Goal: Information Seeking & Learning: Compare options

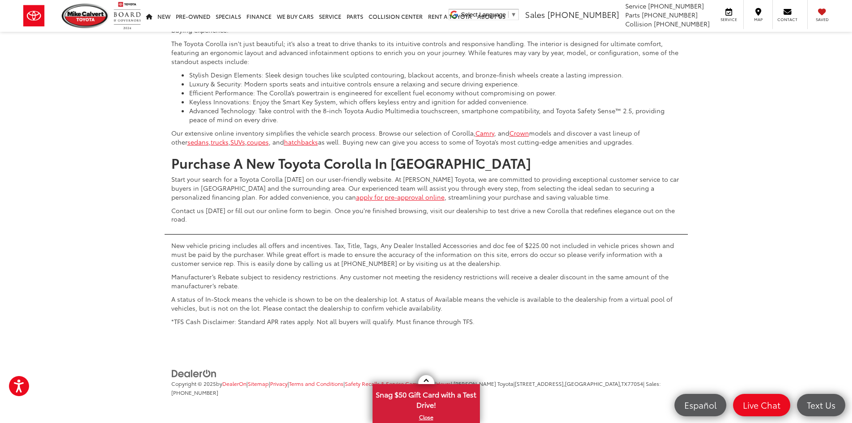
scroll to position [4448, 0]
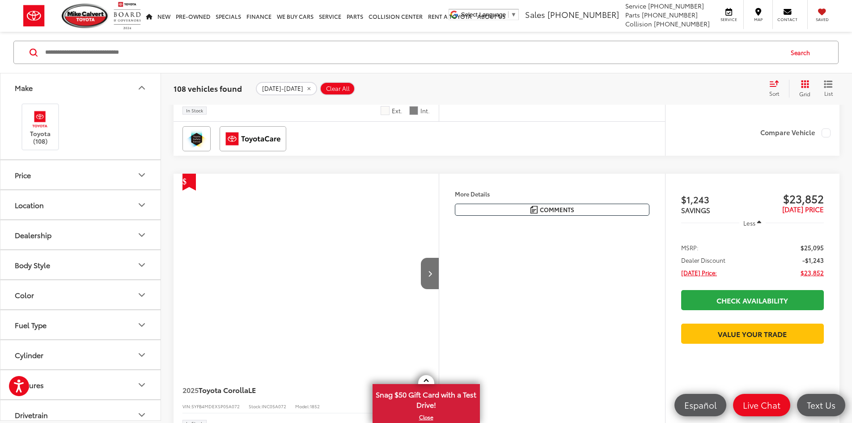
scroll to position [116, 0]
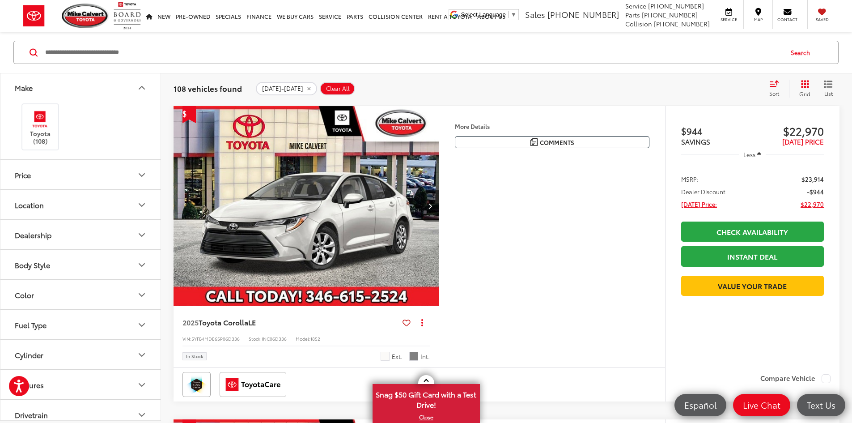
click at [769, 94] on div "Sort" at bounding box center [777, 89] width 24 height 18
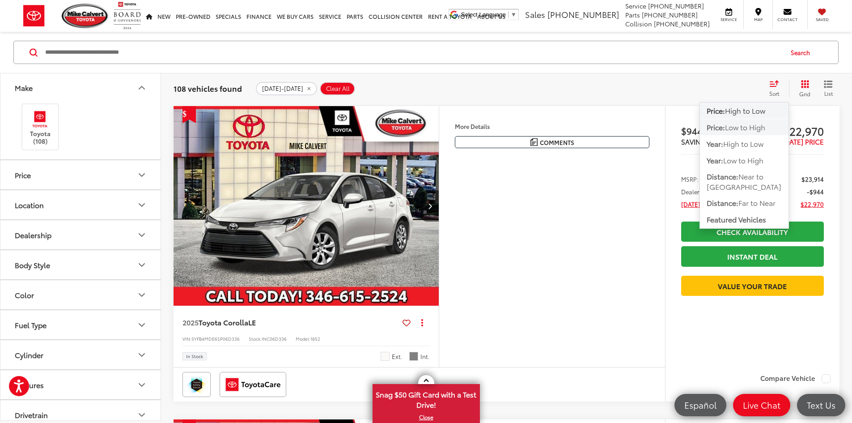
click at [766, 122] on span "Low to High" at bounding box center [745, 127] width 40 height 10
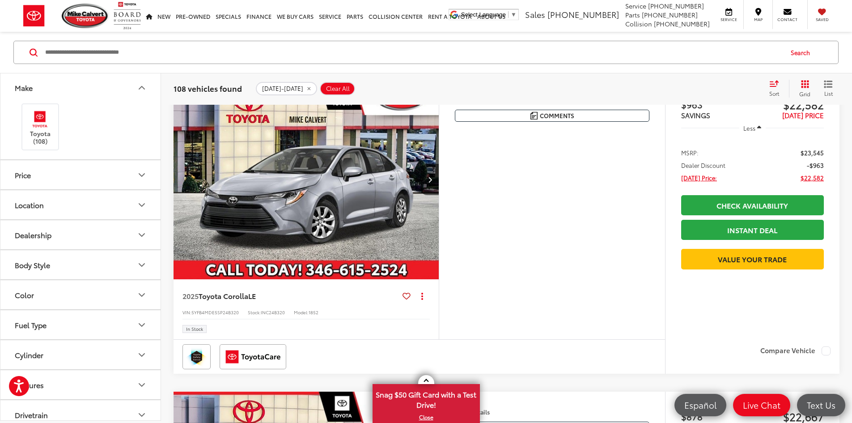
scroll to position [453, 0]
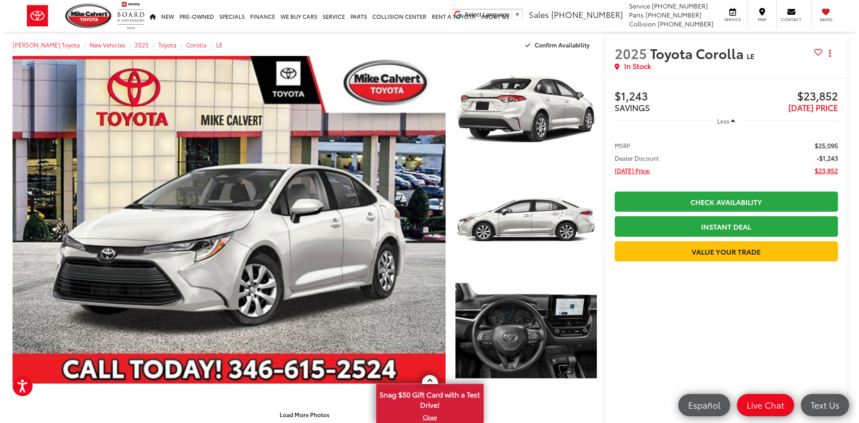
scroll to position [9, 0]
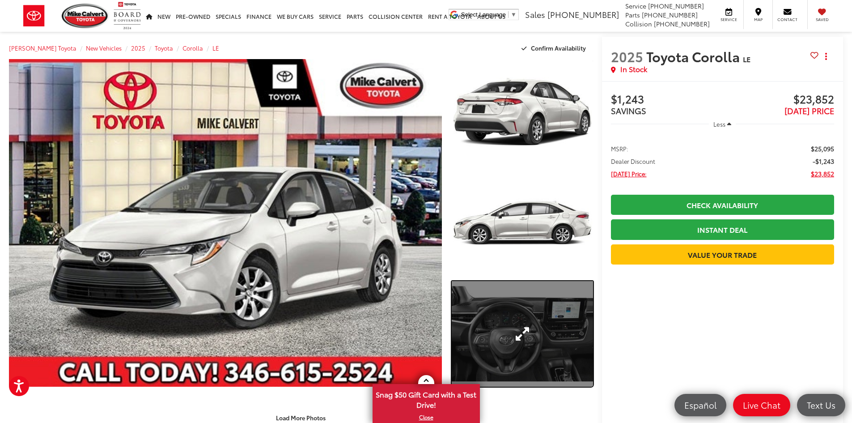
click at [527, 323] on link "Expand Photo 3" at bounding box center [522, 334] width 141 height 106
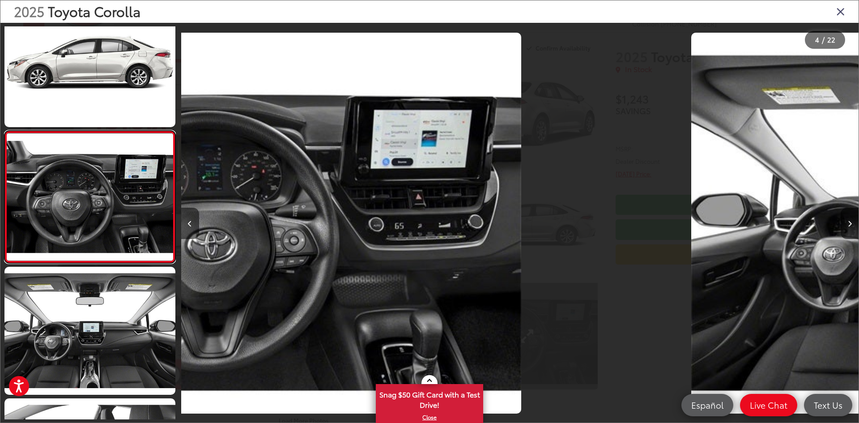
scroll to position [0, 2033]
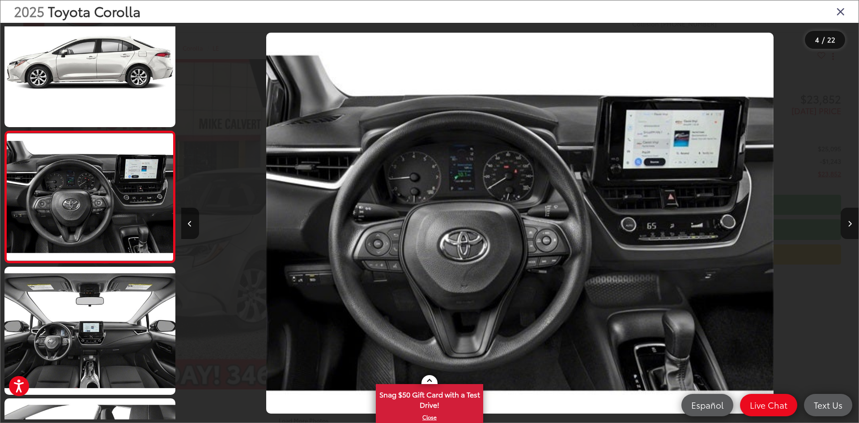
click at [848, 227] on button "Next image" at bounding box center [850, 223] width 18 height 31
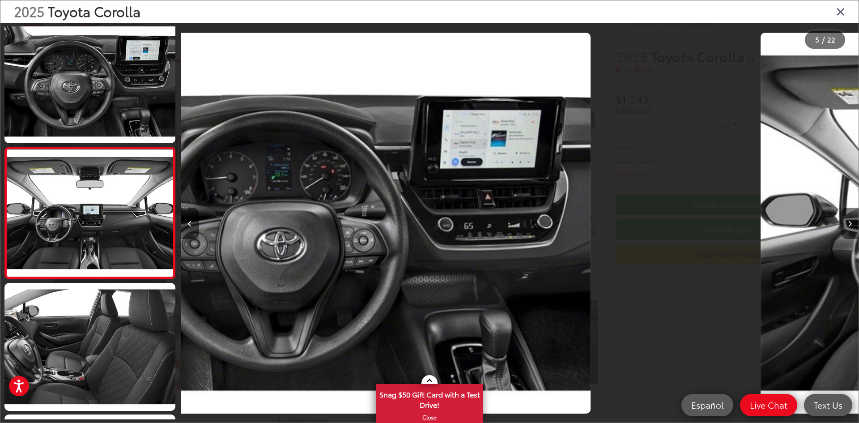
scroll to position [423, 0]
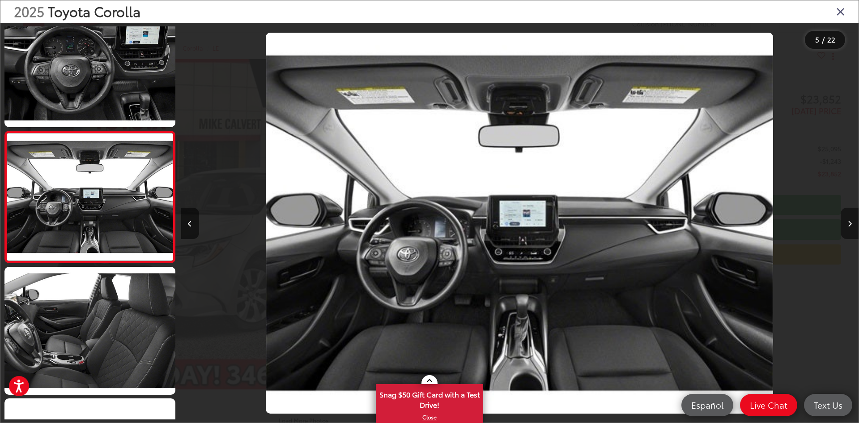
click at [848, 227] on button "Next image" at bounding box center [850, 223] width 18 height 31
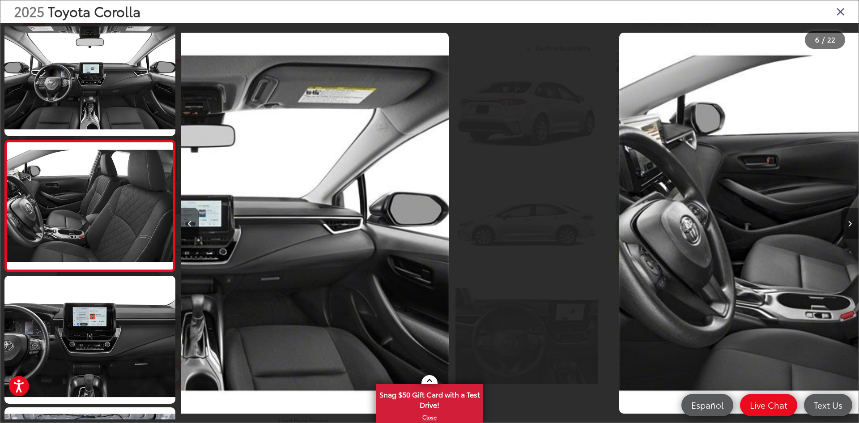
scroll to position [554, 0]
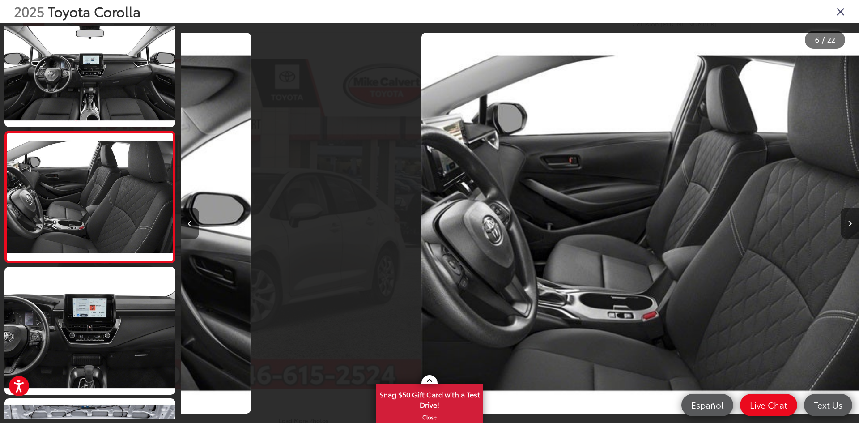
click at [848, 227] on button "Next image" at bounding box center [850, 223] width 18 height 31
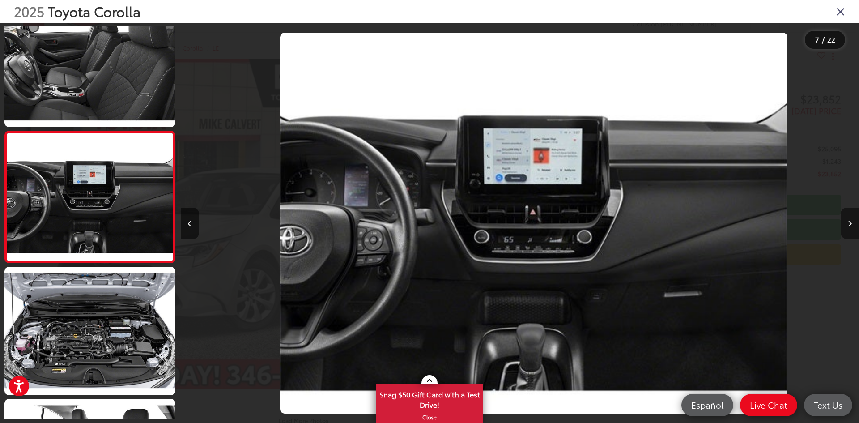
scroll to position [0, 4065]
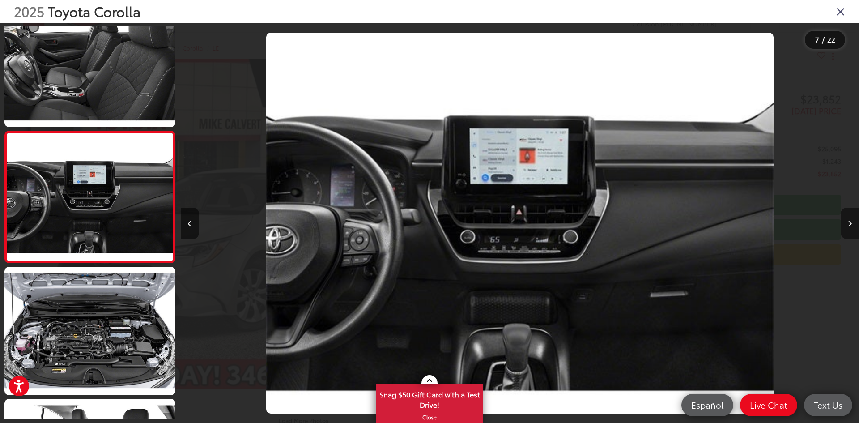
click at [848, 227] on button "Next image" at bounding box center [850, 223] width 18 height 31
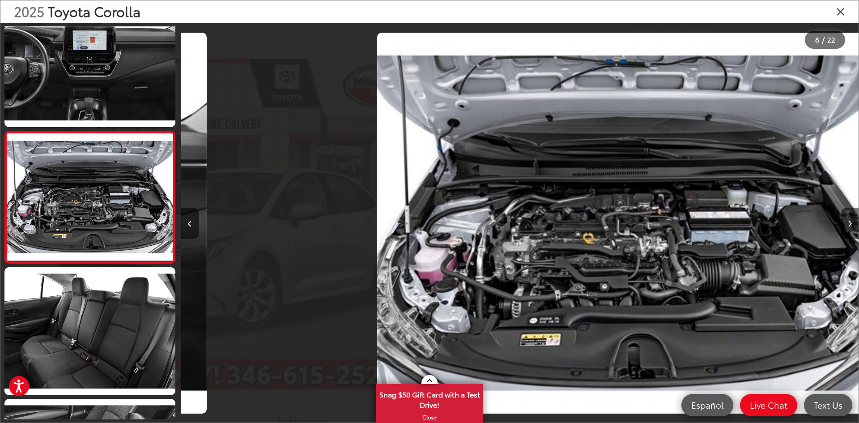
scroll to position [0, 4743]
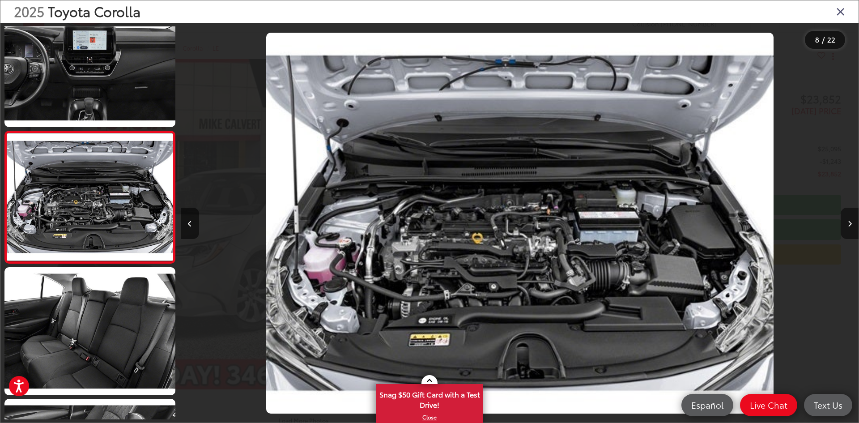
click at [848, 227] on button "Next image" at bounding box center [850, 223] width 18 height 31
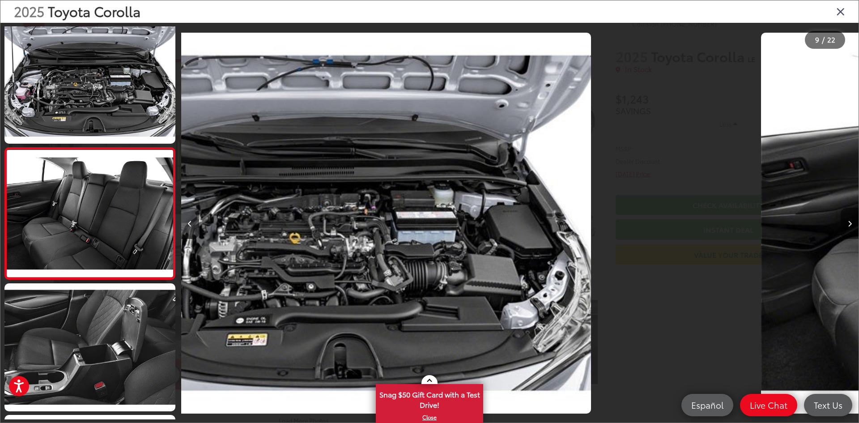
scroll to position [949, 0]
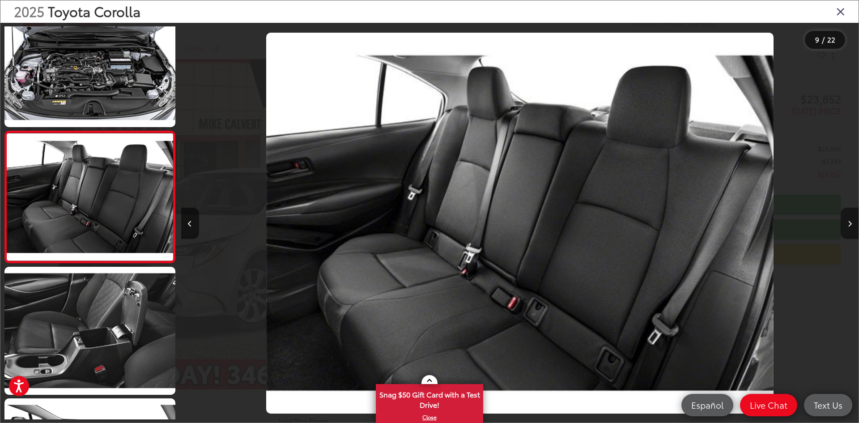
click at [848, 227] on button "Next image" at bounding box center [850, 223] width 18 height 31
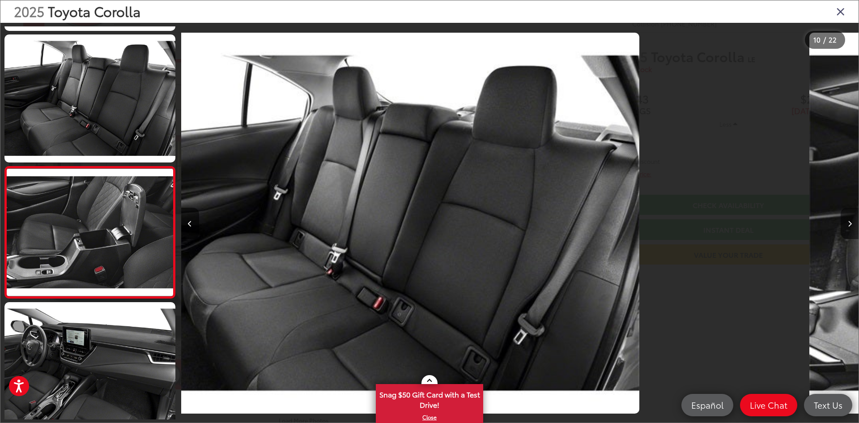
scroll to position [1081, 0]
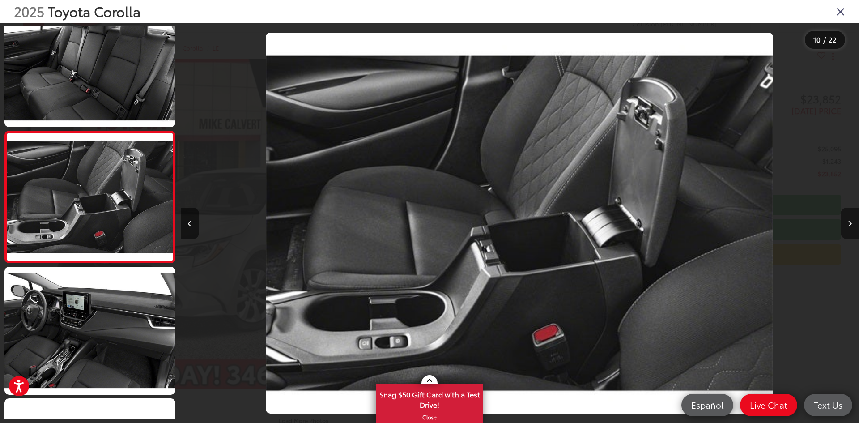
click at [848, 227] on button "Next image" at bounding box center [850, 223] width 18 height 31
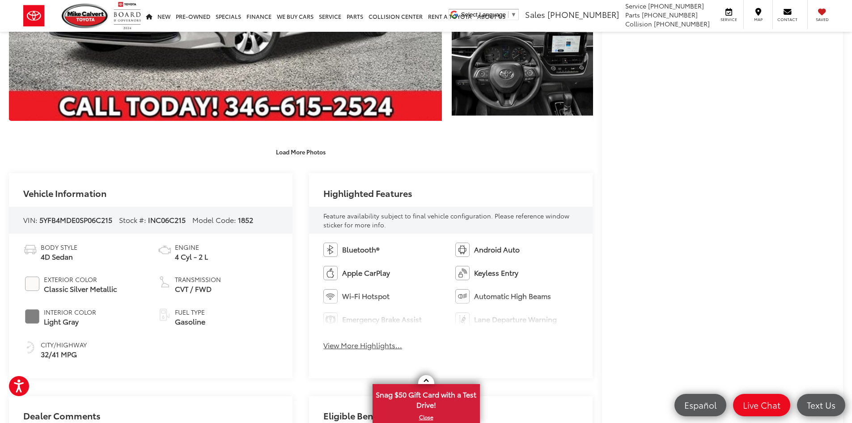
scroll to position [349, 0]
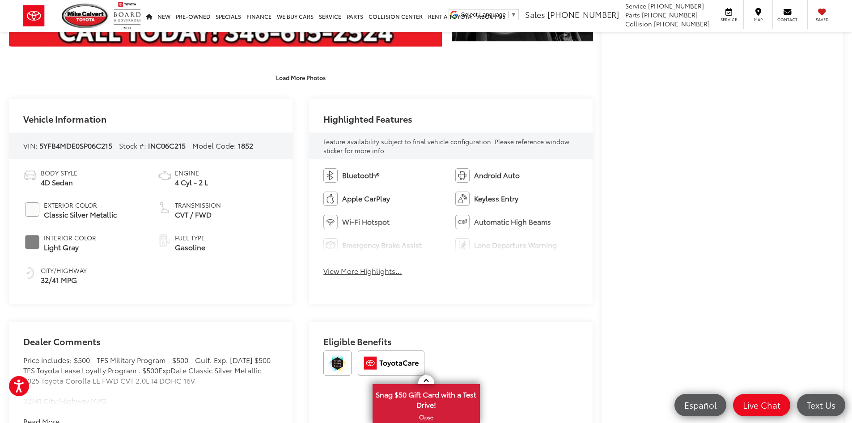
click at [383, 272] on button "View More Highlights..." at bounding box center [362, 271] width 79 height 10
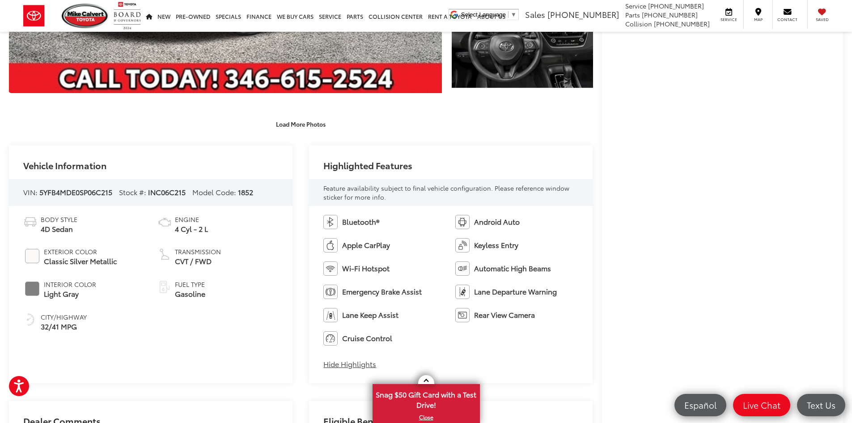
scroll to position [0, 0]
